Goal: Find specific page/section: Find specific page/section

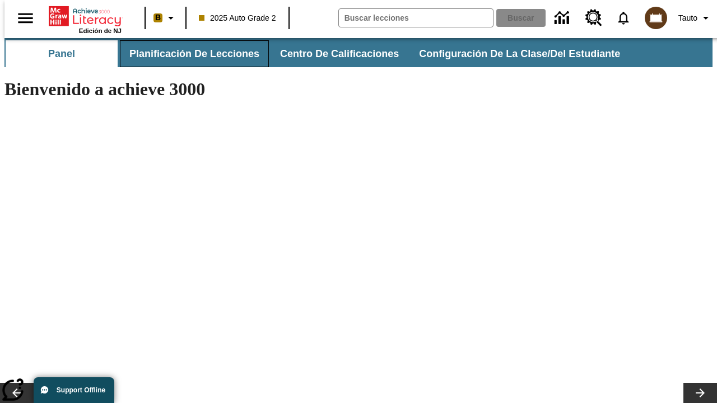
click at [188, 54] on button "Planificación de lecciones" at bounding box center [194, 53] width 149 height 27
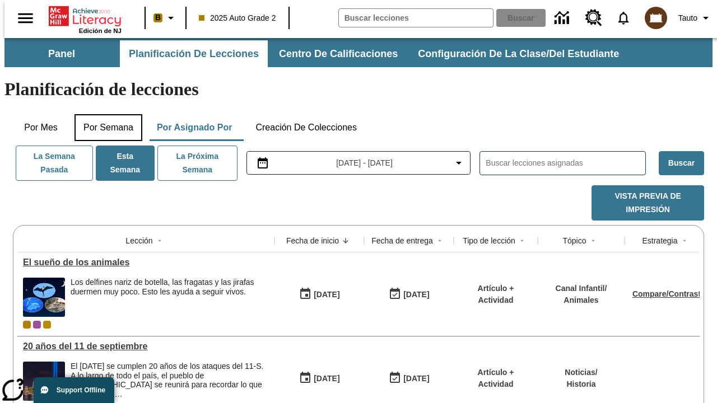
click at [105, 114] on button "Por semana" at bounding box center [109, 127] width 68 height 27
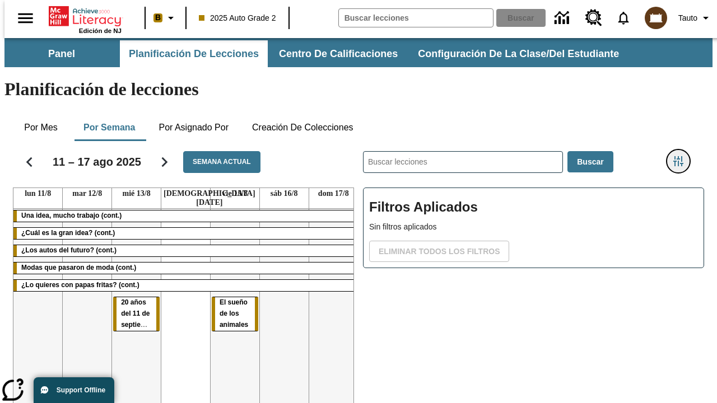
click at [682, 156] on icon "Menú lateral de filtros" at bounding box center [678, 161] width 10 height 10
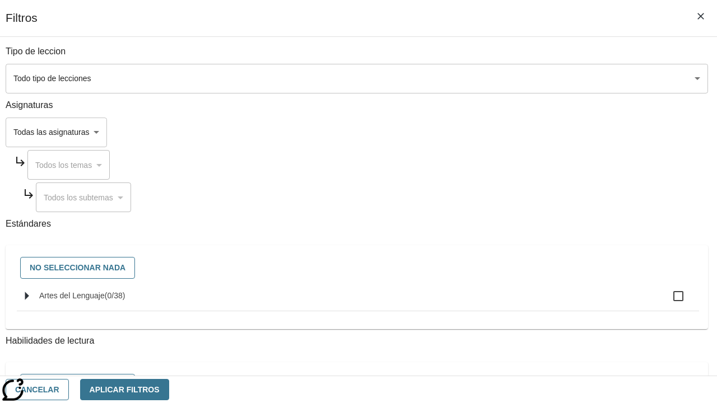
click at [494, 132] on body "Saltar al contenido principal Edición de NJ B 2025 Auto Grade 2 Buscar 0 Tauto …" at bounding box center [358, 277] width 708 height 479
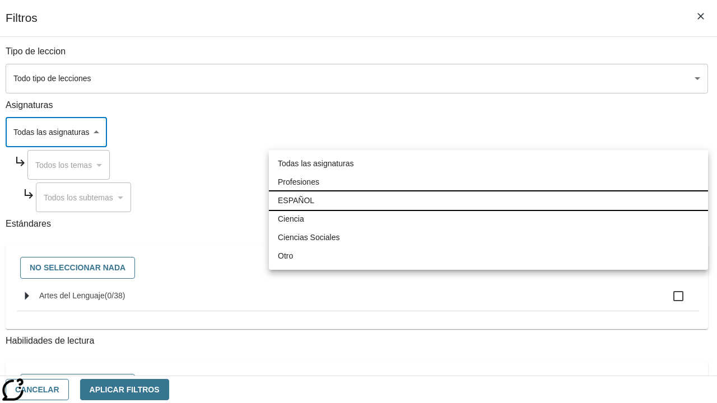
click at [489, 201] on li "ESPAÑOL" at bounding box center [488, 201] width 439 height 18
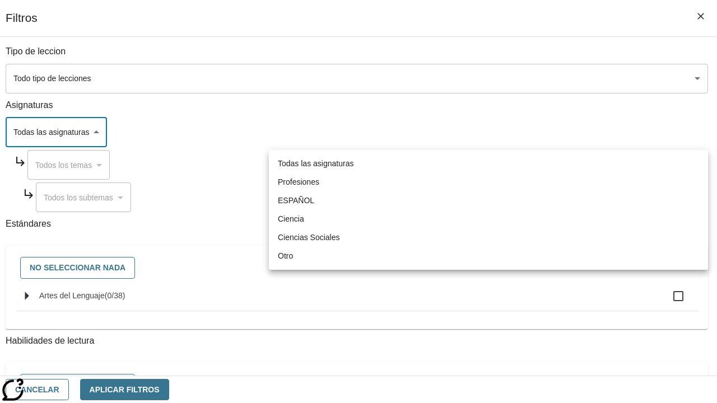
type input "1"
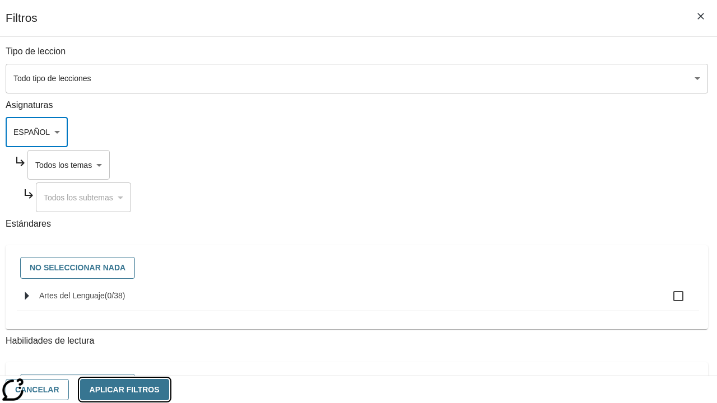
click at [169, 389] on button "Aplicar Filtros" at bounding box center [124, 390] width 89 height 22
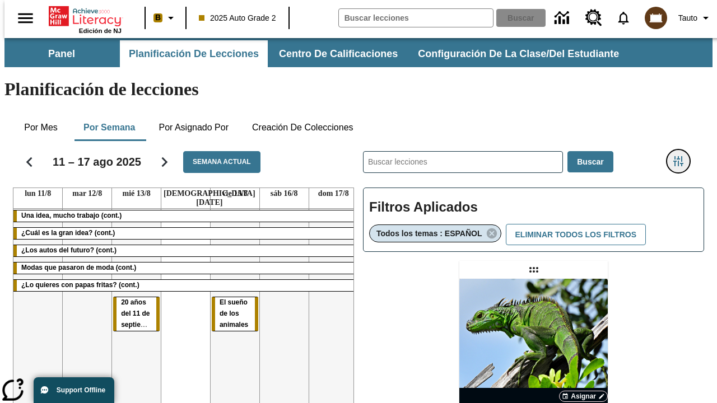
click at [682, 156] on icon "Menú lateral de filtros" at bounding box center [678, 161] width 10 height 10
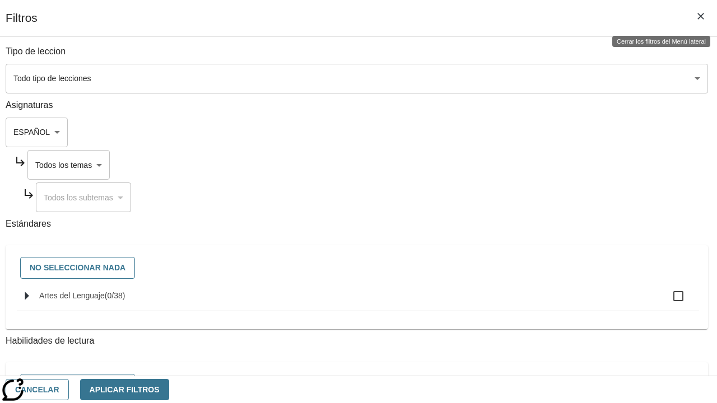
click at [505, 165] on body "Saltar al contenido principal Edición de NJ B 2025 Auto Grade 2 Buscar 0 Tauto …" at bounding box center [358, 330] width 708 height 584
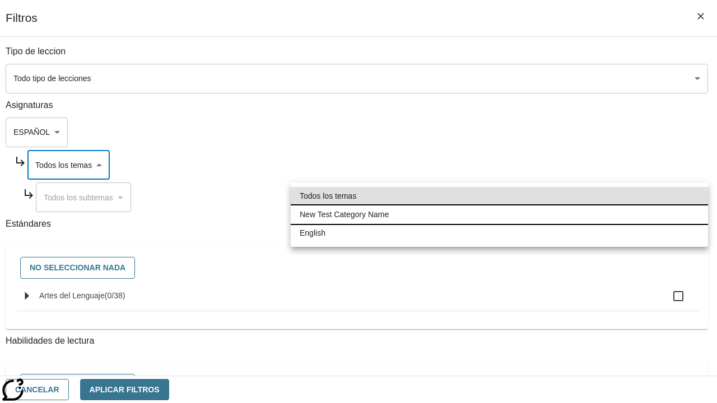
click at [499, 215] on li "New Test Category Name" at bounding box center [499, 215] width 417 height 18
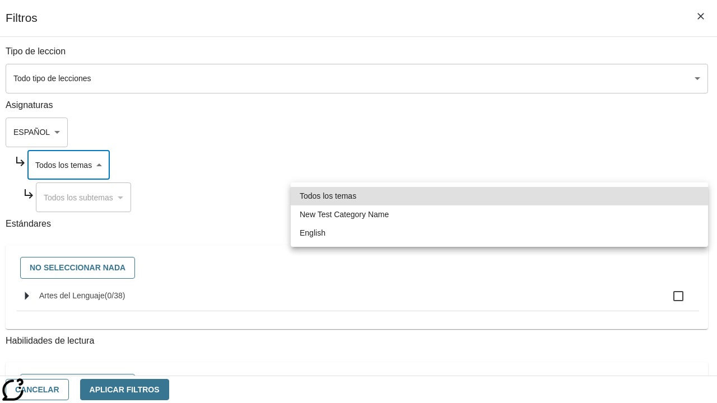
type input "265"
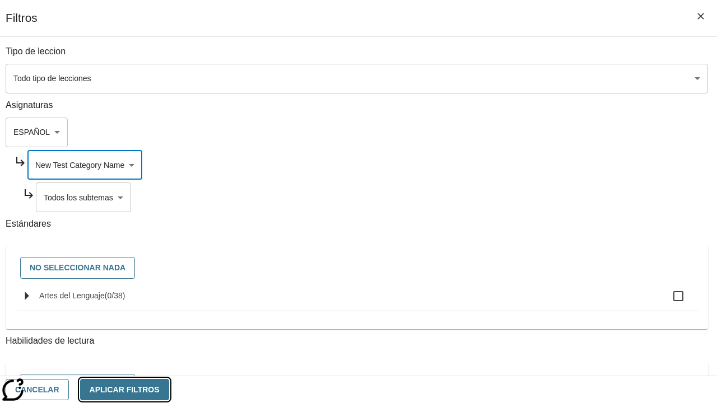
click at [169, 389] on button "Aplicar Filtros" at bounding box center [124, 390] width 89 height 22
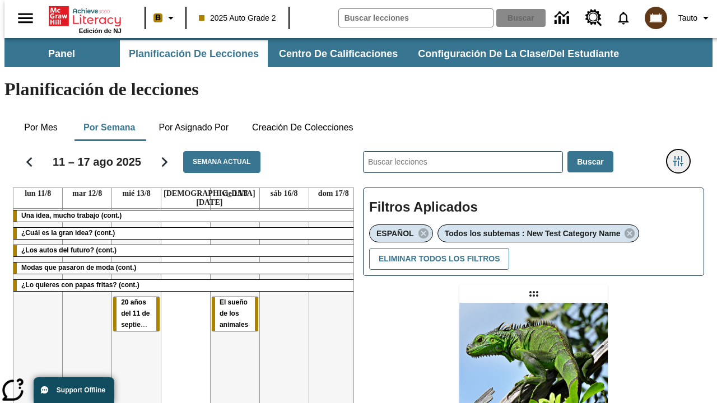
click at [682, 156] on icon "Menú lateral de filtros" at bounding box center [678, 161] width 10 height 10
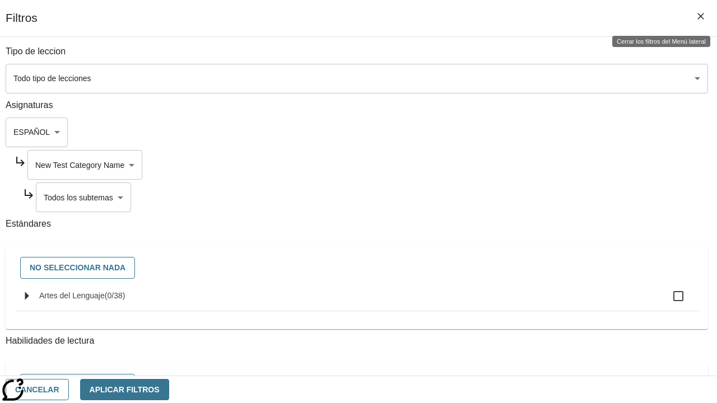
click at [509, 197] on body "Saltar al contenido principal Edición de NJ B 2025 Auto Grade 2 Buscar 0 Tauto …" at bounding box center [358, 342] width 708 height 608
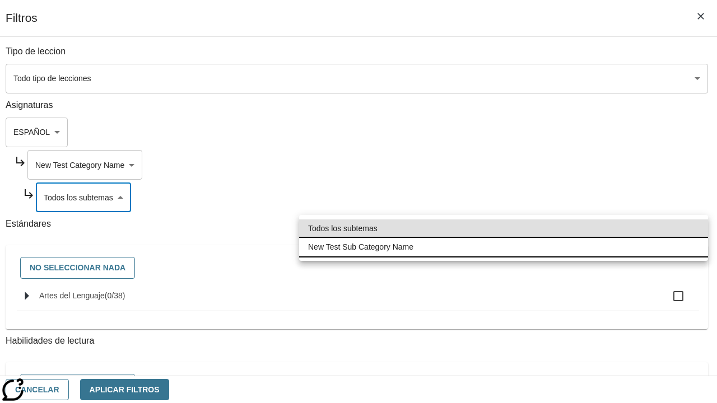
click at [504, 247] on li "New Test Sub Category Name" at bounding box center [503, 247] width 409 height 18
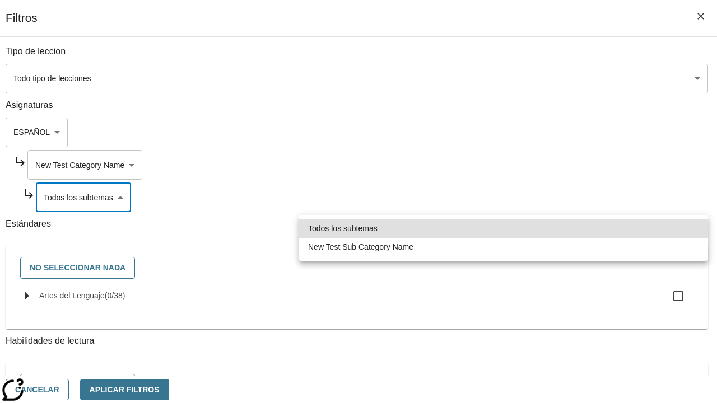
type input "2232"
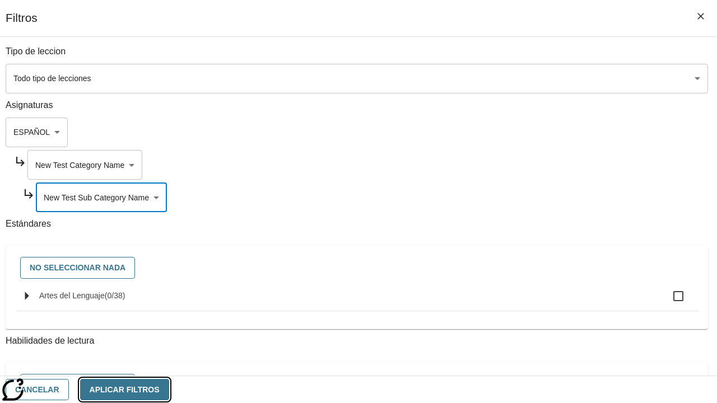
click at [169, 389] on button "Aplicar Filtros" at bounding box center [124, 390] width 89 height 22
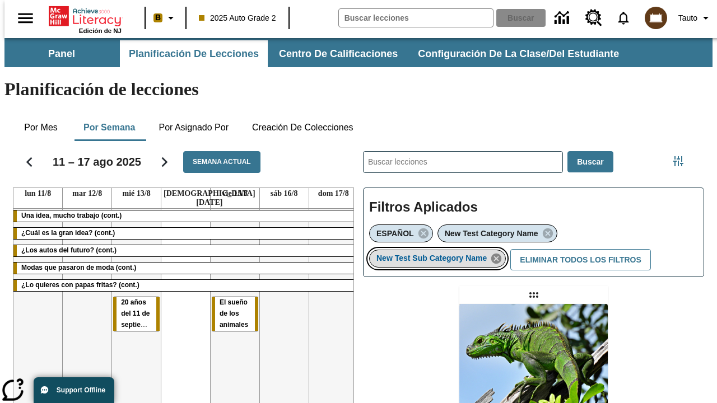
click at [500, 253] on icon "Eliminar New Test Sub Category Name el ítem seleccionado del filtro" at bounding box center [496, 259] width 12 height 12
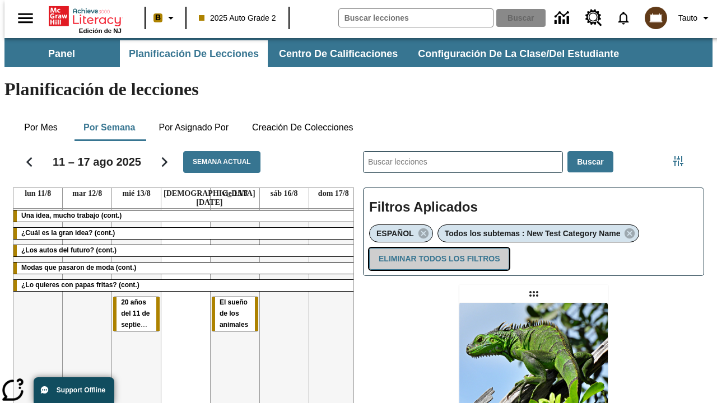
click at [437, 248] on button "Eliminar todos los filtros" at bounding box center [439, 259] width 140 height 22
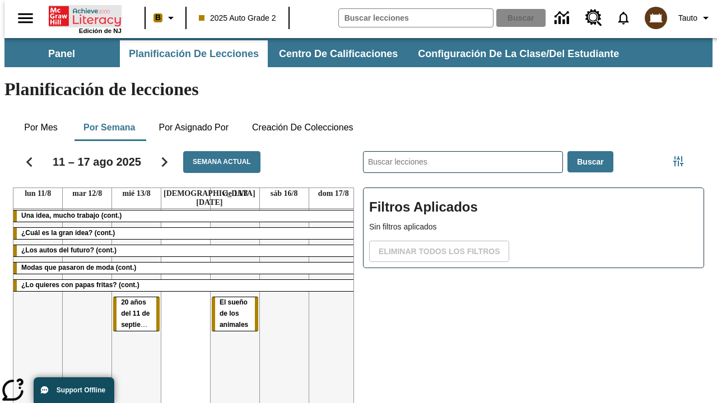
click at [81, 15] on icon "Portada" at bounding box center [86, 16] width 75 height 22
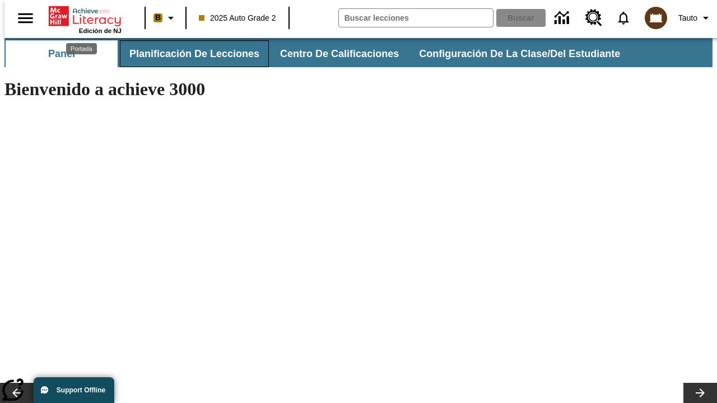
click at [188, 54] on button "Planificación de lecciones" at bounding box center [194, 53] width 149 height 27
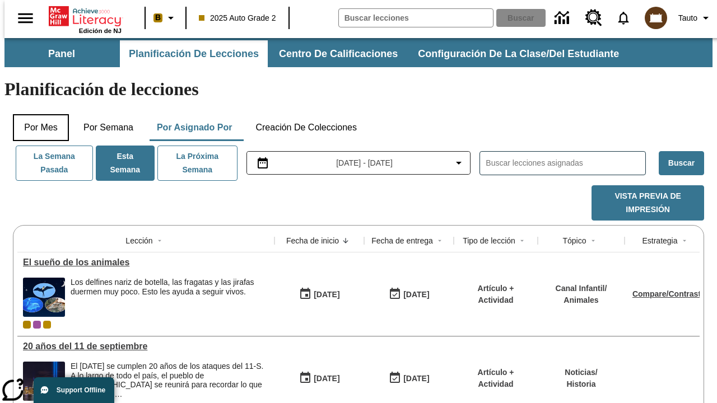
click at [36, 114] on button "Por mes" at bounding box center [41, 127] width 56 height 27
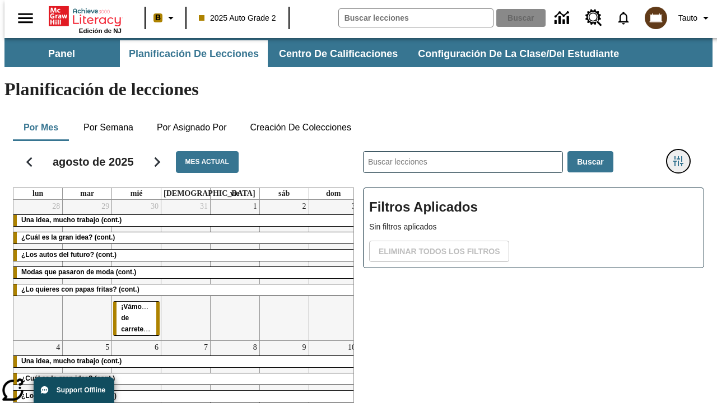
click at [682, 156] on icon "Menú lateral de filtros" at bounding box center [678, 161] width 10 height 10
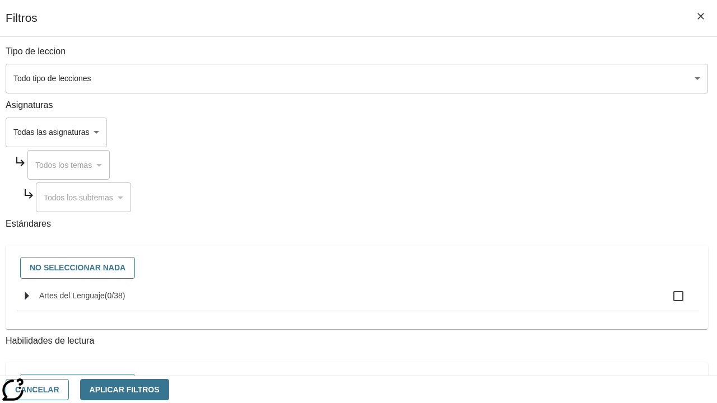
click at [494, 132] on body "Saltar al contenido principal Edición de NJ B 2025 Auto Grade 2 Buscar 0 Tauto …" at bounding box center [358, 277] width 708 height 479
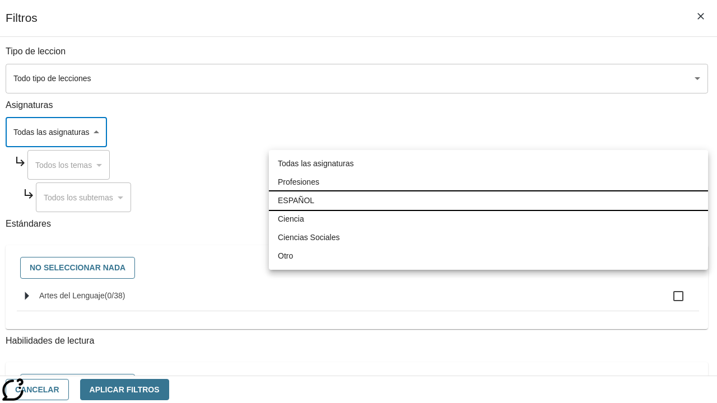
click at [489, 201] on li "ESPAÑOL" at bounding box center [488, 201] width 439 height 18
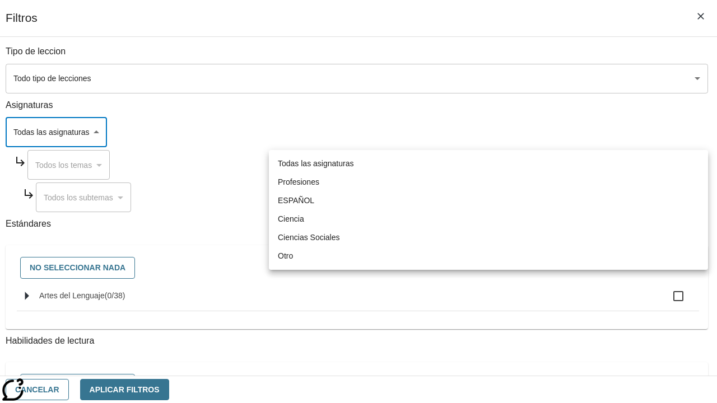
type input "1"
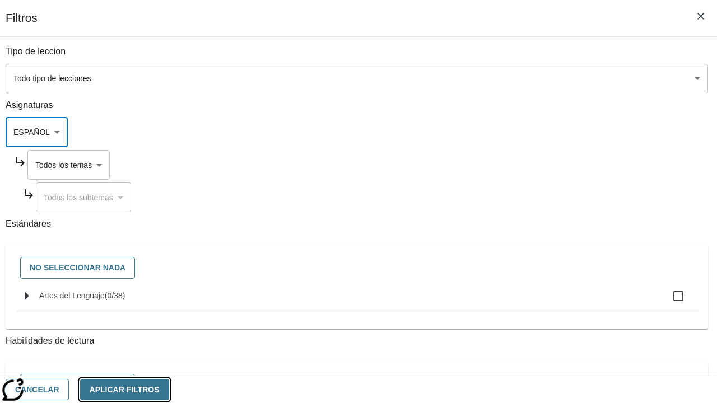
click at [169, 389] on button "Aplicar Filtros" at bounding box center [124, 390] width 89 height 22
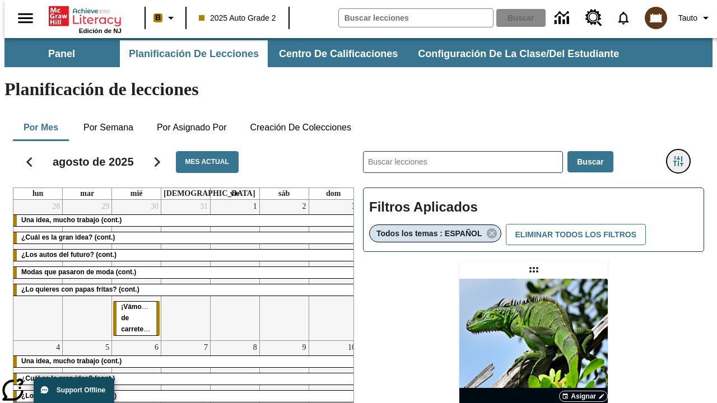
click at [682, 156] on icon "Menú lateral de filtros" at bounding box center [678, 161] width 10 height 10
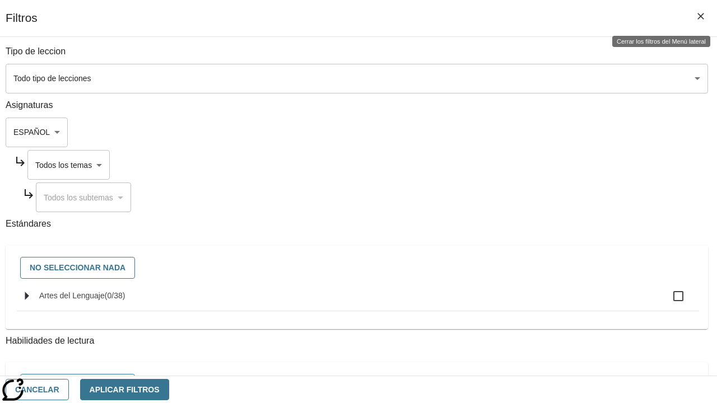
click at [505, 165] on body "Saltar al contenido principal Edición de NJ B 2025 Auto Grade 2 Buscar 0 Tauto …" at bounding box center [358, 330] width 708 height 584
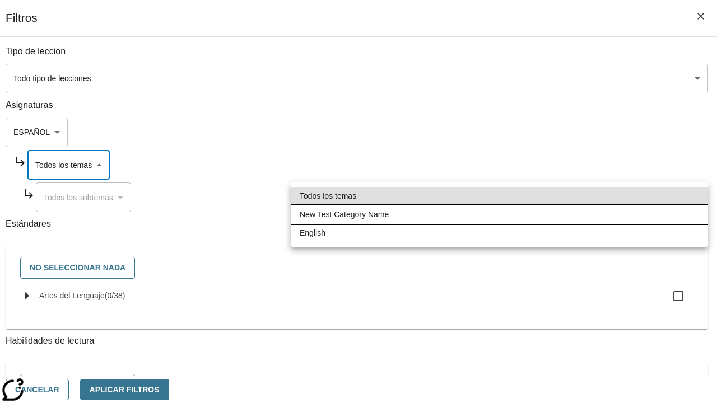
click at [499, 215] on li "New Test Category Name" at bounding box center [499, 215] width 417 height 18
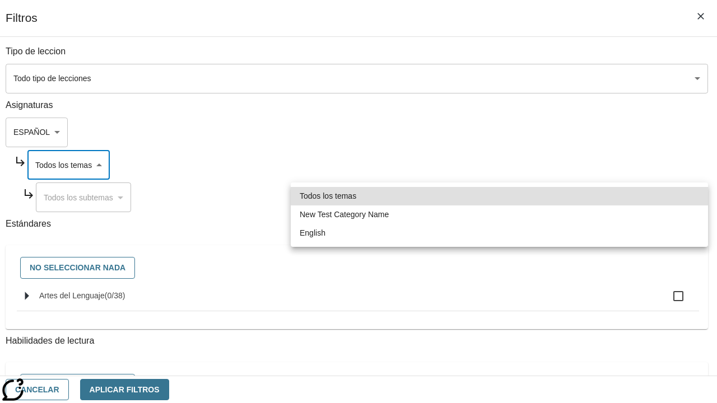
type input "265"
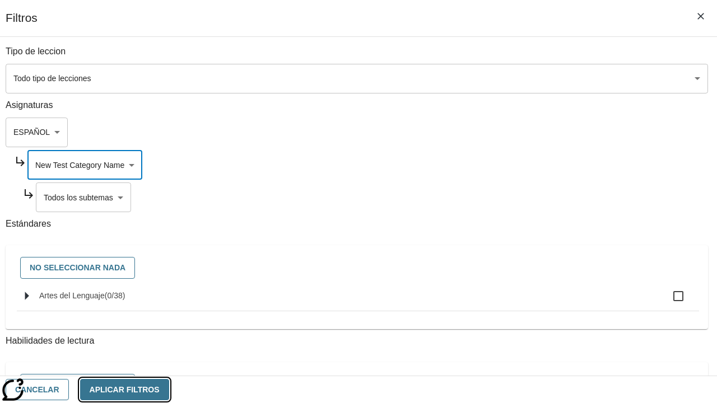
click at [169, 389] on button "Aplicar Filtros" at bounding box center [124, 390] width 89 height 22
